Goal: Information Seeking & Learning: Learn about a topic

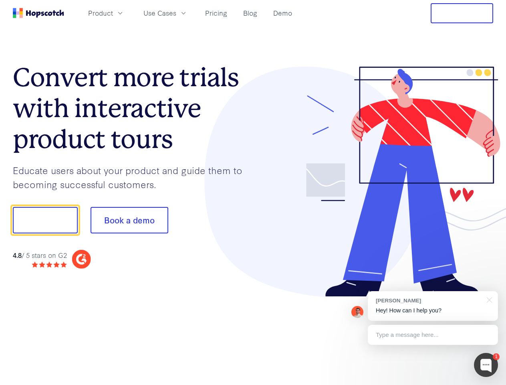
click at [253, 192] on div at bounding box center [373, 182] width 241 height 231
click at [113, 13] on span "Product" at bounding box center [100, 13] width 25 height 10
click at [176, 13] on span "Use Cases" at bounding box center [160, 13] width 33 height 10
click at [462, 13] on button "Free Trial" at bounding box center [462, 13] width 63 height 20
click at [45, 220] on button "Show me!" at bounding box center [45, 220] width 65 height 26
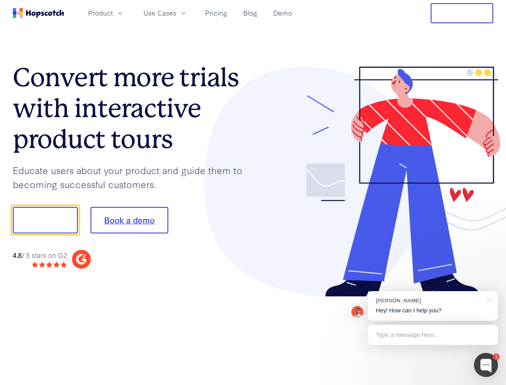
click at [129, 220] on button "Book a demo" at bounding box center [130, 220] width 78 height 26
click at [486, 365] on div at bounding box center [486, 365] width 24 height 24
click at [433, 306] on div "[PERSON_NAME] Hey! How can I help you?" at bounding box center [433, 306] width 130 height 30
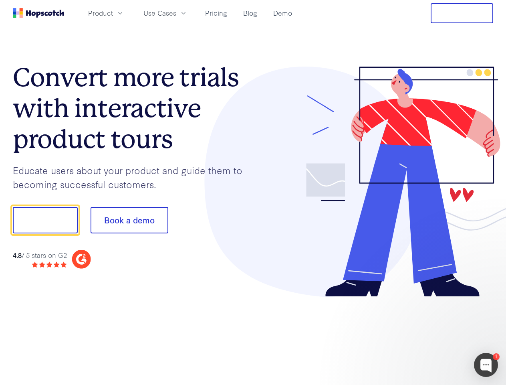
click at [488, 299] on div at bounding box center [423, 273] width 150 height 160
click at [433, 335] on div at bounding box center [423, 273] width 150 height 160
